Goal: Information Seeking & Learning: Learn about a topic

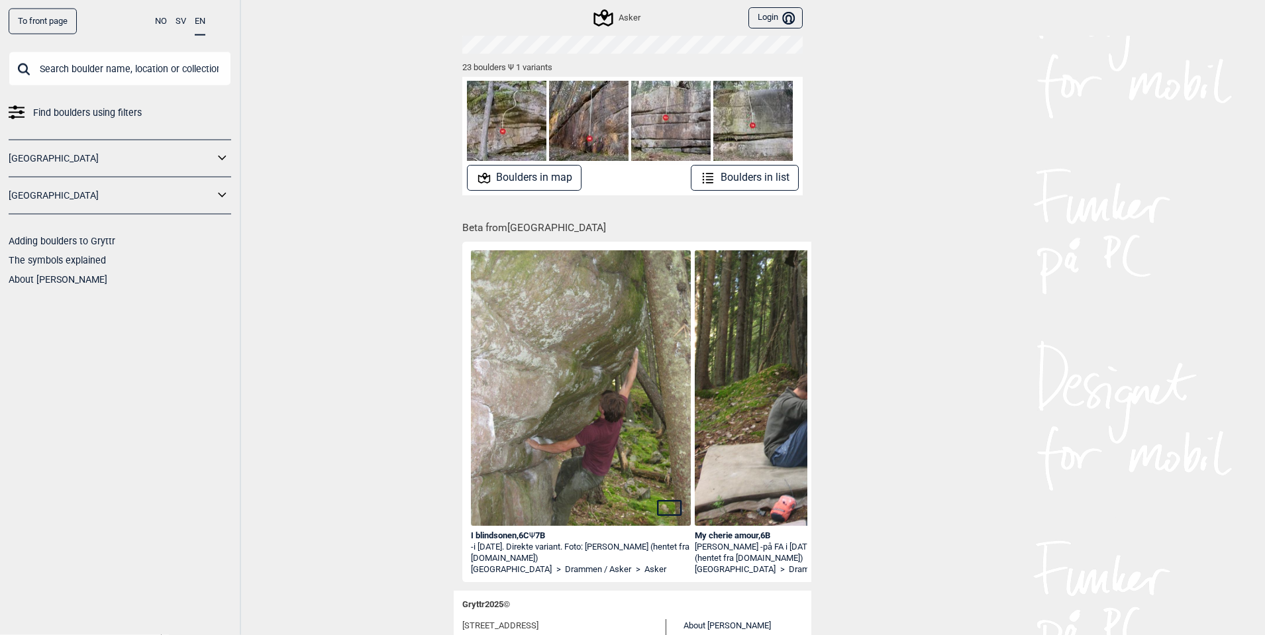
scroll to position [142, 0]
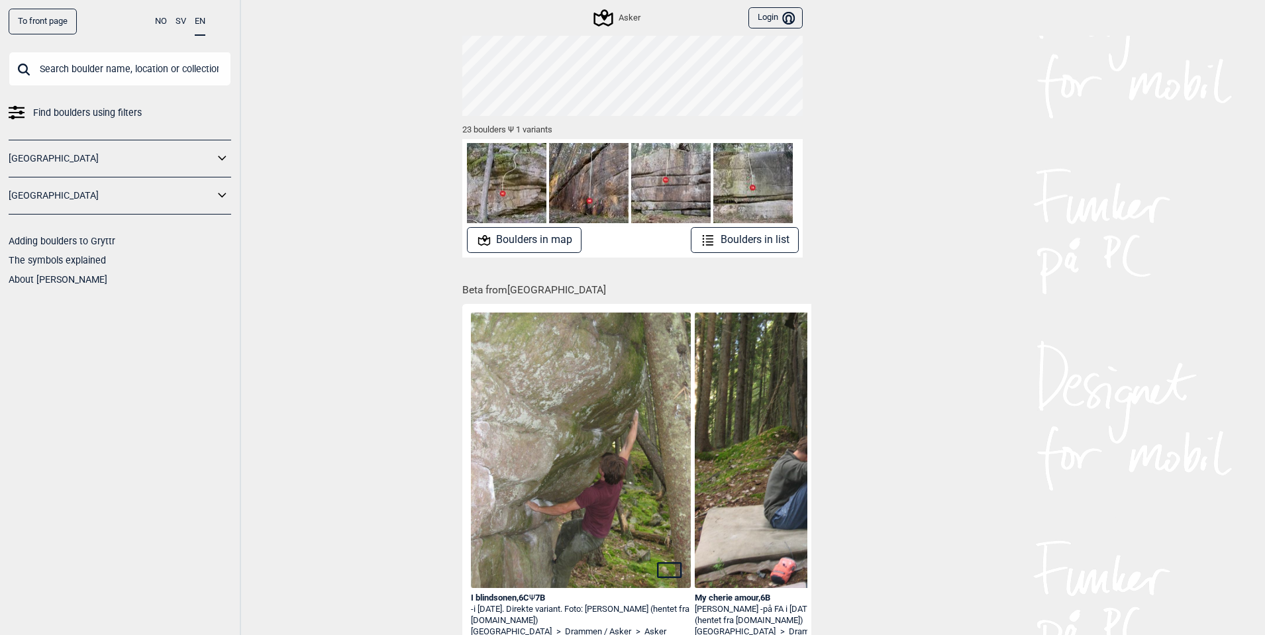
click at [712, 248] on button "Boulders in list" at bounding box center [745, 240] width 108 height 26
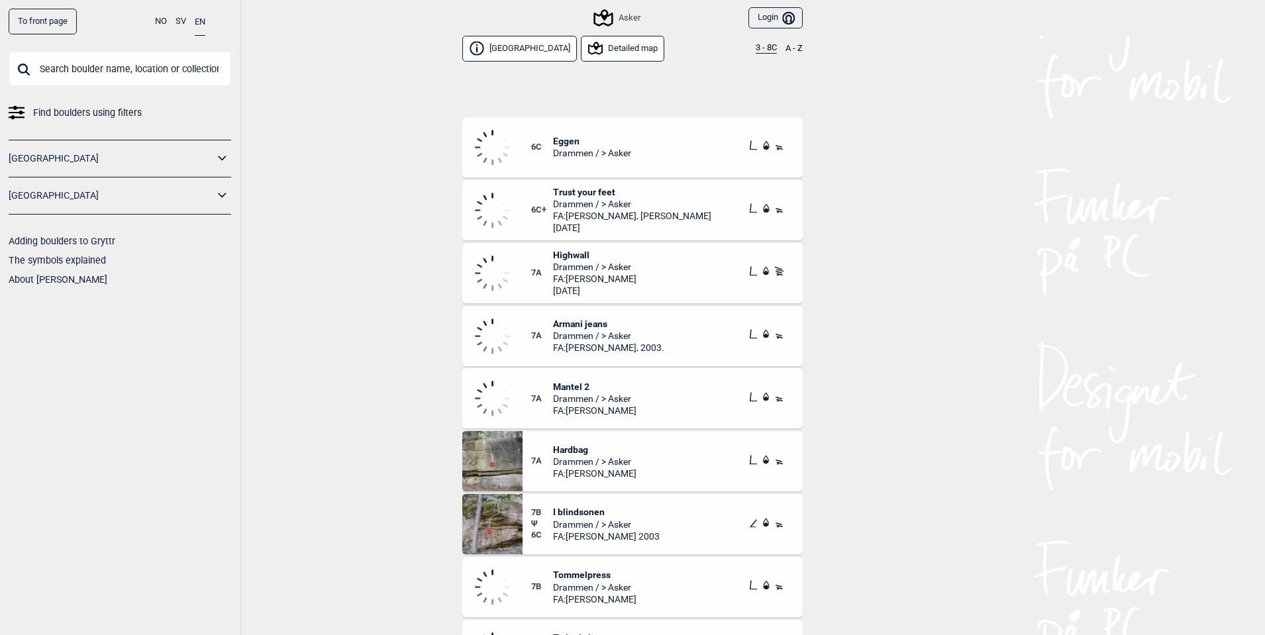
scroll to position [892, 0]
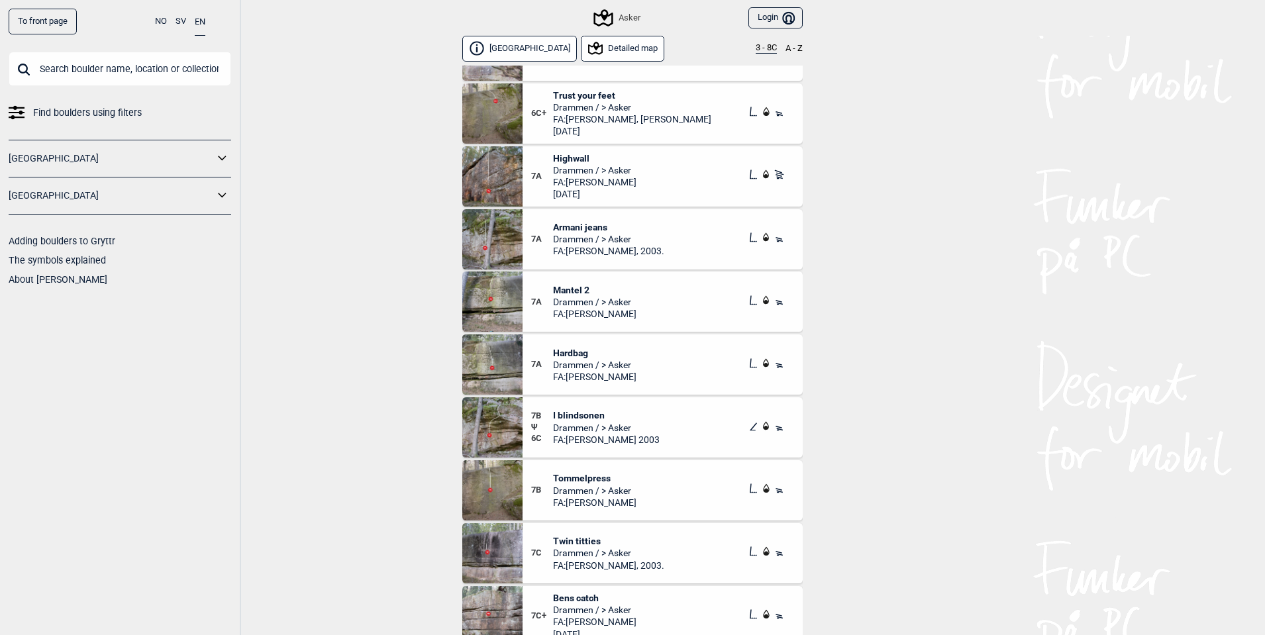
click at [669, 191] on div "7A Highwall Drammen / > Asker FA: [PERSON_NAME] [DATE]" at bounding box center [663, 176] width 280 height 60
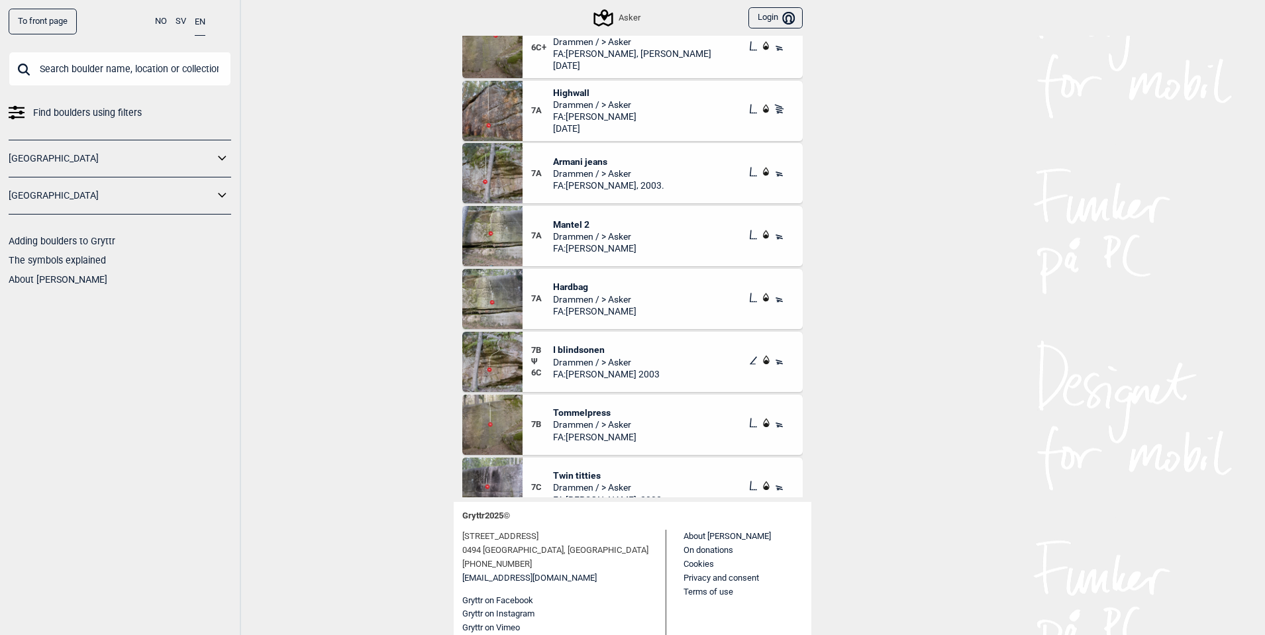
scroll to position [892, 0]
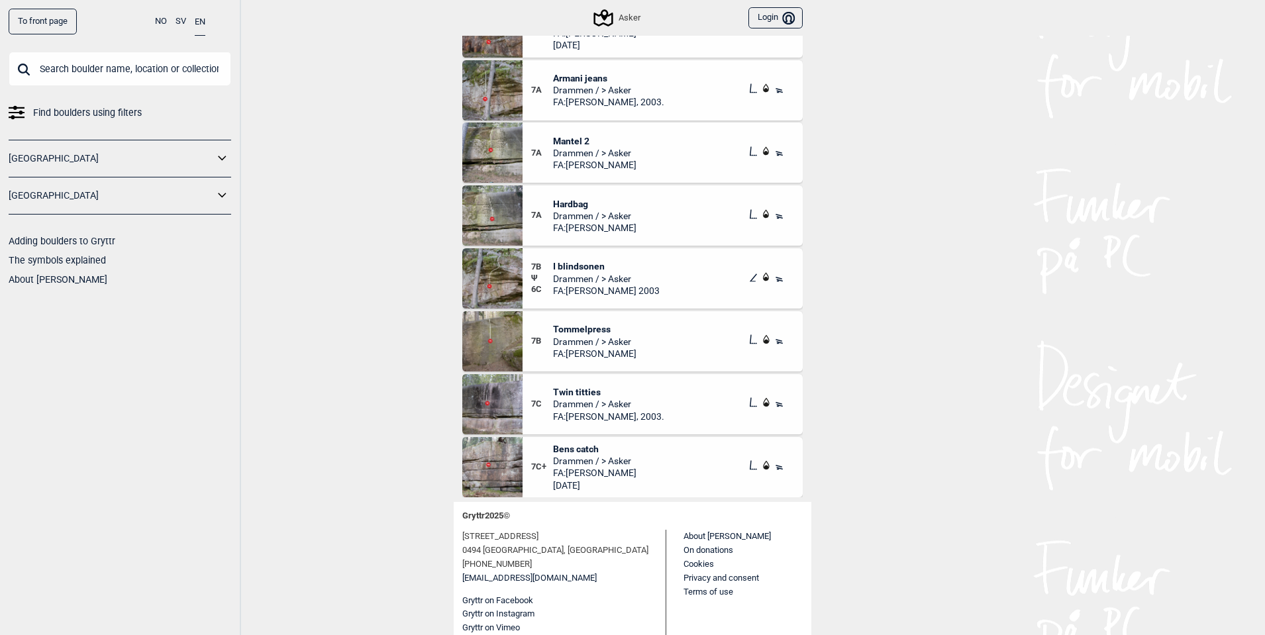
click at [666, 283] on div "7B Ψ 6C I blindsonen Drammen / > Asker FA: [PERSON_NAME] 2003" at bounding box center [663, 278] width 280 height 60
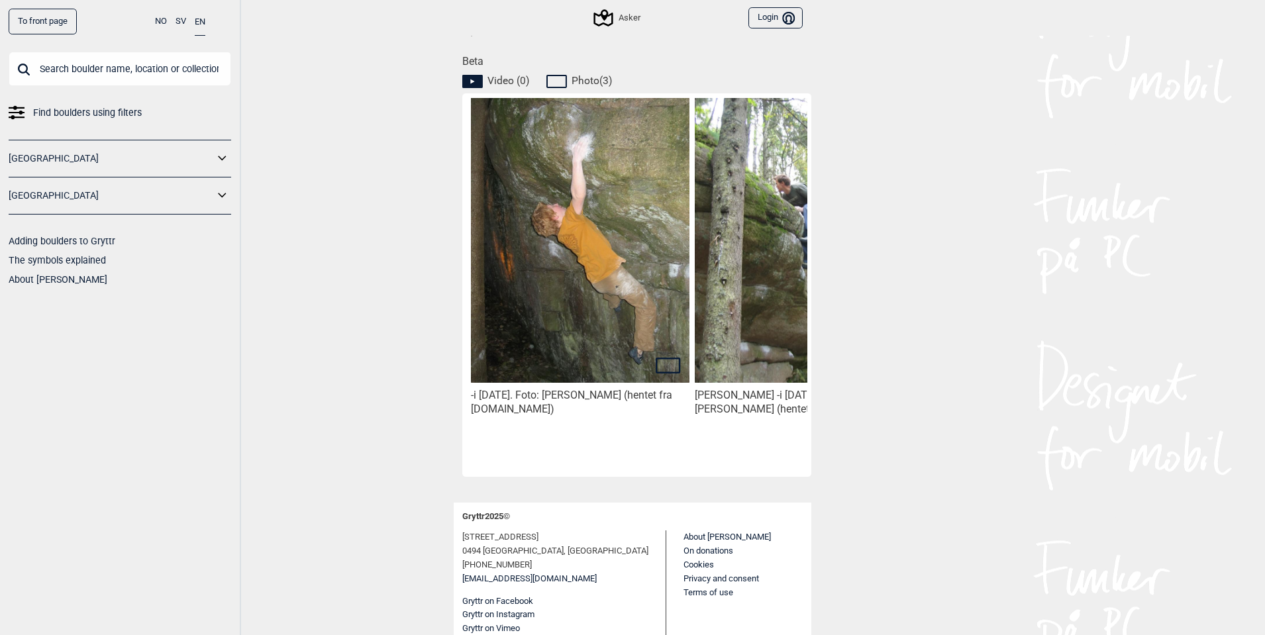
scroll to position [0, 335]
